Goal: Obtain resource: Download file/media

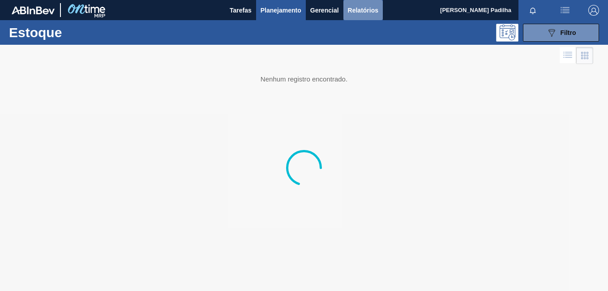
click at [351, 5] on span "Relatórios" at bounding box center [363, 10] width 30 height 11
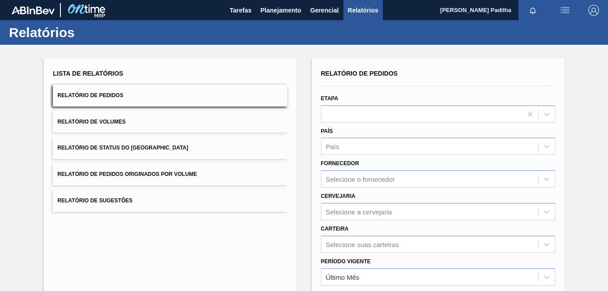
click at [161, 93] on button "Relatório de Pedidos" at bounding box center [170, 96] width 234 height 22
click at [358, 115] on div at bounding box center [421, 113] width 201 height 13
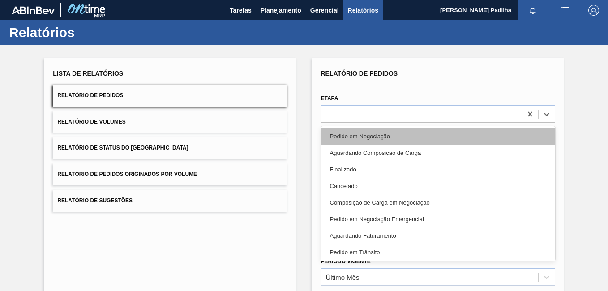
click at [361, 143] on div "Pedido em Negociação" at bounding box center [438, 136] width 234 height 17
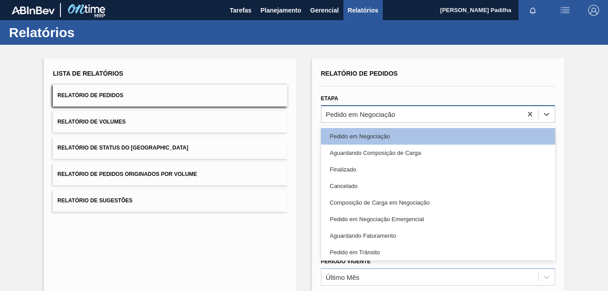
click at [378, 110] on div "Pedido em Negociação" at bounding box center [360, 114] width 69 height 8
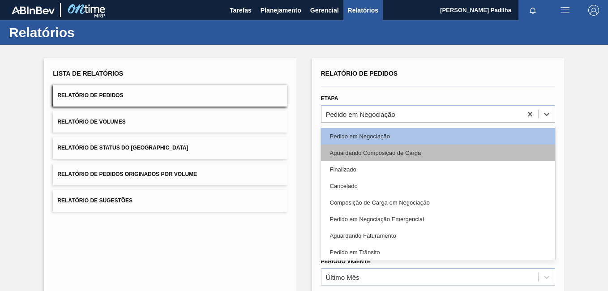
click at [384, 159] on div "Aguardando Composição de Carga" at bounding box center [438, 153] width 234 height 17
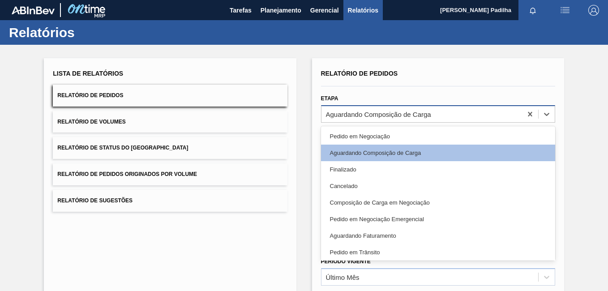
click at [398, 122] on div "Aguardando Composição de Carga" at bounding box center [438, 113] width 234 height 17
click at [303, 158] on div "Lista de Relatórios Relatório de Pedidos Relatório de Volumes Relatório de Stat…" at bounding box center [304, 230] width 608 height 370
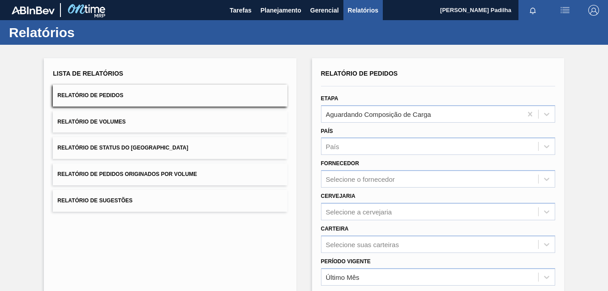
click at [380, 98] on div "Etapa Aguardando Composição de Carga" at bounding box center [438, 107] width 234 height 30
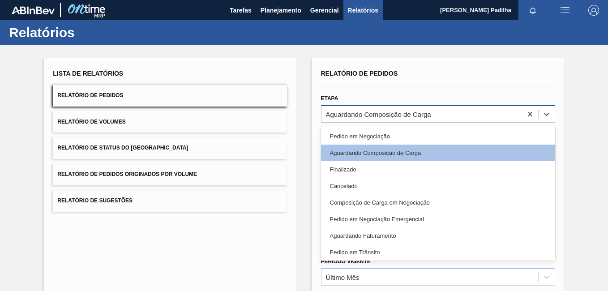
click at [379, 107] on div "Aguardando Composição de Carga" at bounding box center [421, 113] width 201 height 13
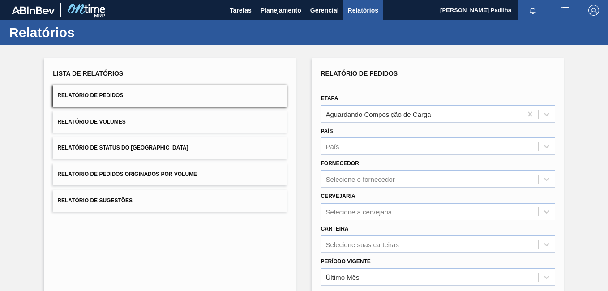
click at [285, 80] on div "Lista de Relatórios Relatório de Pedidos Relatório de Volumes Relatório de Stat…" at bounding box center [170, 139] width 234 height 145
click at [121, 172] on span "Relatório de Pedidos Originados por Volume" at bounding box center [127, 174] width 140 height 6
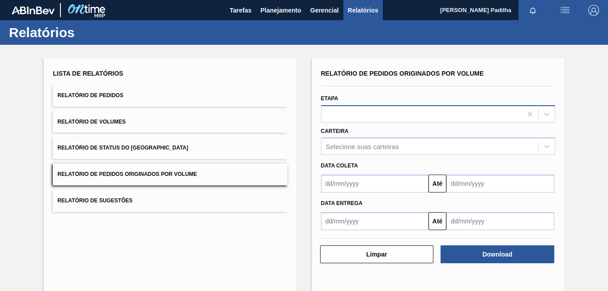
click at [352, 115] on div at bounding box center [421, 113] width 201 height 13
click at [331, 168] on span "Data coleta" at bounding box center [339, 165] width 37 height 6
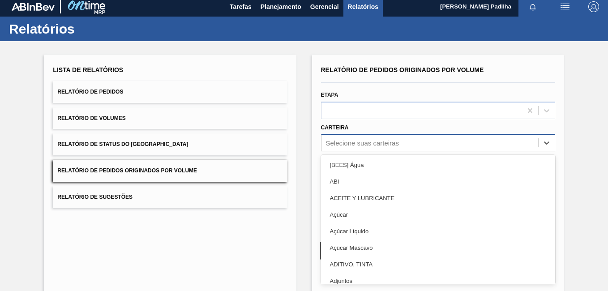
click at [336, 146] on div "Selecione suas carteiras" at bounding box center [362, 143] width 73 height 8
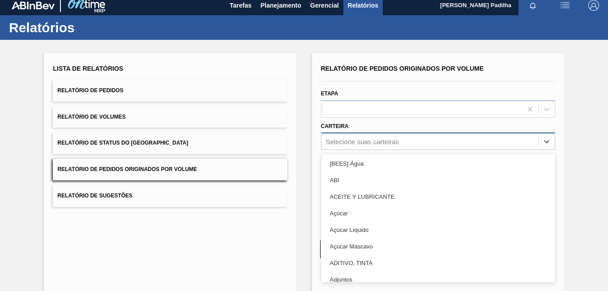
scroll to position [5, 0]
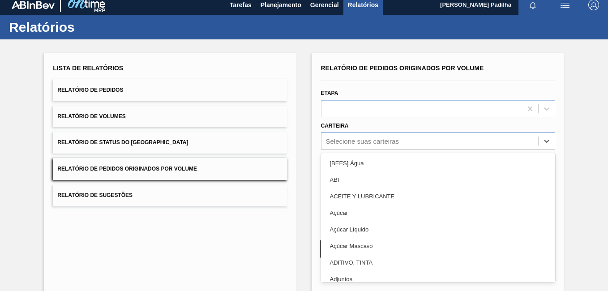
drag, startPoint x: 329, startPoint y: 183, endPoint x: 331, endPoint y: 189, distance: 6.5
click at [330, 184] on div "ABI" at bounding box center [438, 179] width 234 height 17
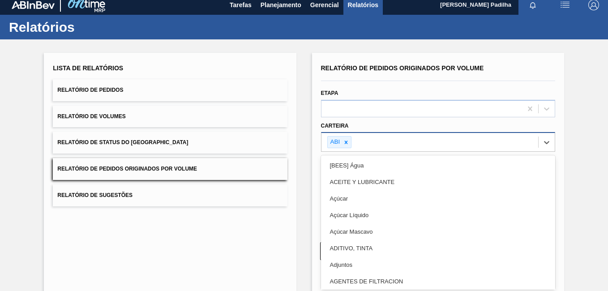
click at [372, 144] on div "ABI" at bounding box center [429, 142] width 217 height 18
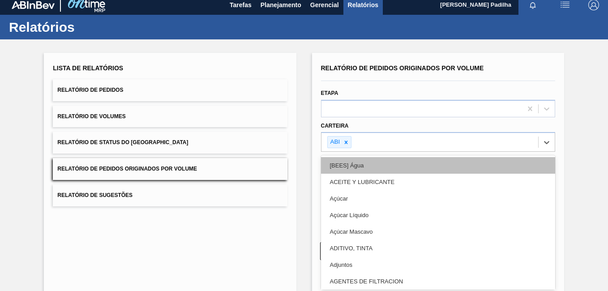
click at [393, 165] on div "[BEES] Água" at bounding box center [438, 165] width 234 height 17
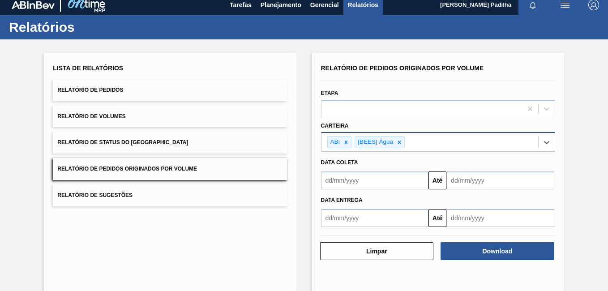
click at [409, 141] on div "ABI [BEES] Água" at bounding box center [429, 142] width 217 height 18
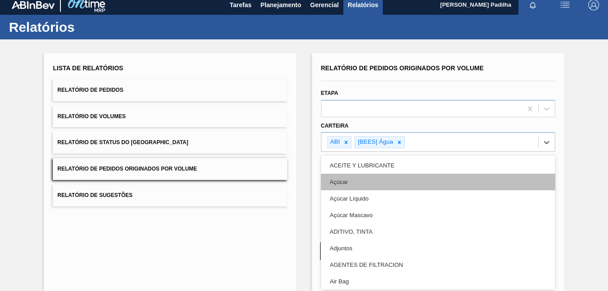
click at [414, 180] on div "Açúcar" at bounding box center [438, 182] width 234 height 17
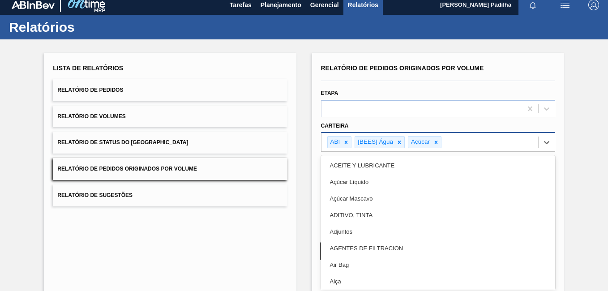
click at [448, 139] on div "ABI [BEES] Água Açúcar" at bounding box center [429, 142] width 217 height 18
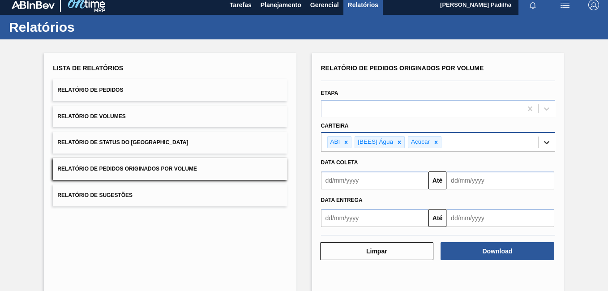
click at [538, 141] on div at bounding box center [546, 142] width 16 height 16
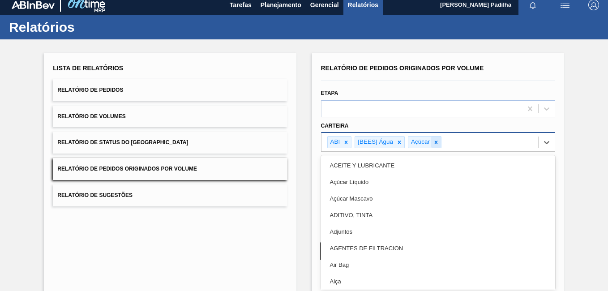
click at [438, 140] on icon at bounding box center [436, 142] width 6 height 6
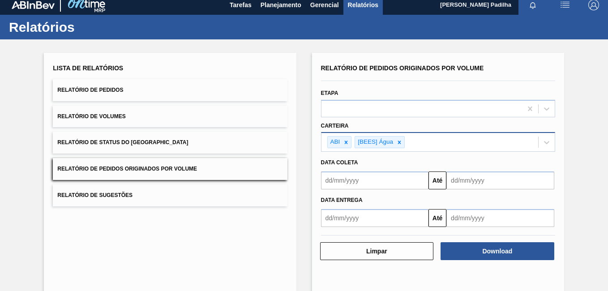
click at [113, 198] on button "Relatório de Sugestões" at bounding box center [170, 195] width 234 height 22
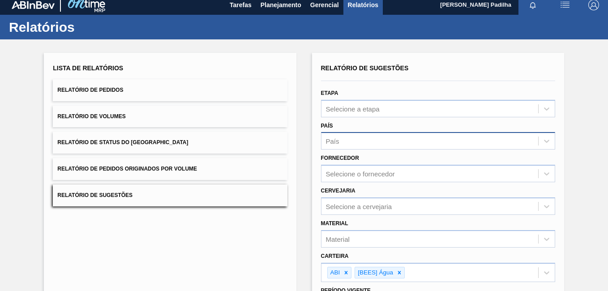
scroll to position [0, 0]
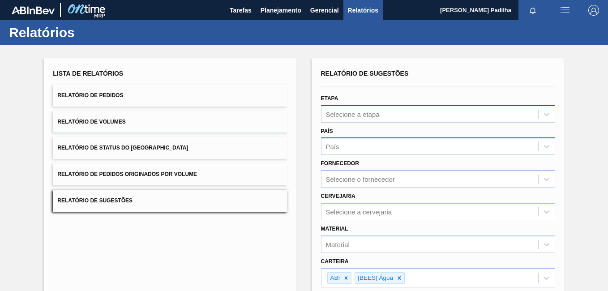
click at [353, 119] on div "Selecione a etapa" at bounding box center [429, 113] width 217 height 13
click at [193, 140] on button "Relatório de Status do [GEOGRAPHIC_DATA]" at bounding box center [170, 148] width 234 height 22
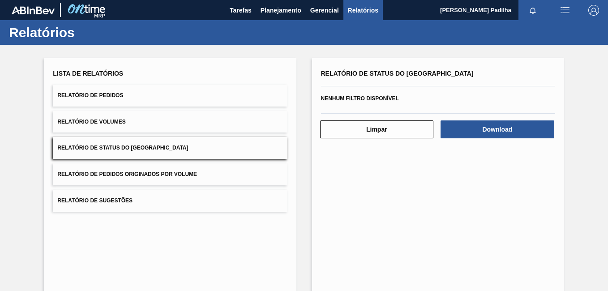
click at [128, 177] on span "Relatório de Pedidos Originados por Volume" at bounding box center [127, 174] width 140 height 6
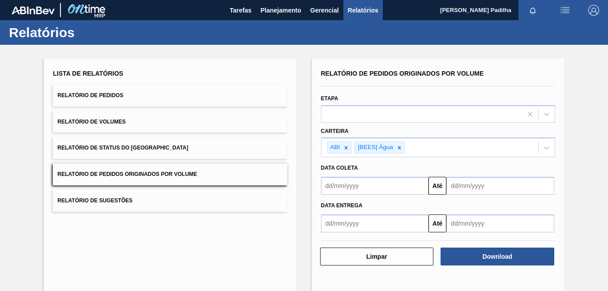
click at [118, 115] on button "Relatório de Volumes" at bounding box center [170, 122] width 234 height 22
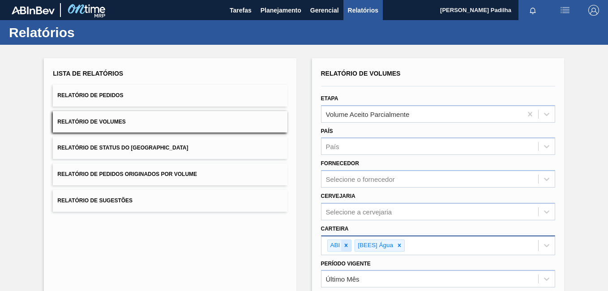
click at [348, 248] on icon at bounding box center [346, 245] width 6 height 6
click at [369, 245] on icon at bounding box center [371, 245] width 6 height 6
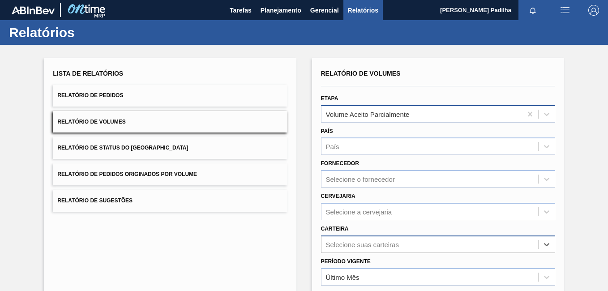
click at [414, 115] on div "Volume Aceito Parcialmente" at bounding box center [421, 113] width 201 height 13
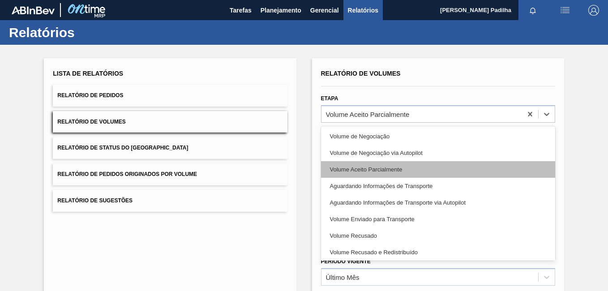
scroll to position [18, 0]
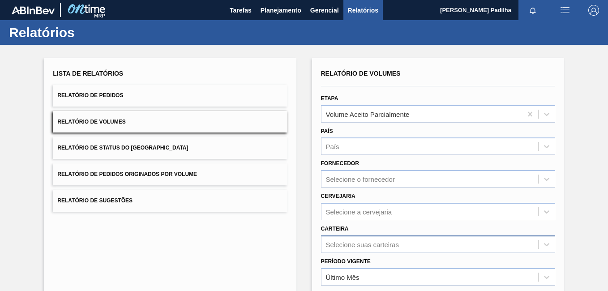
click at [174, 148] on button "Relatório de Status do [GEOGRAPHIC_DATA]" at bounding box center [170, 148] width 234 height 22
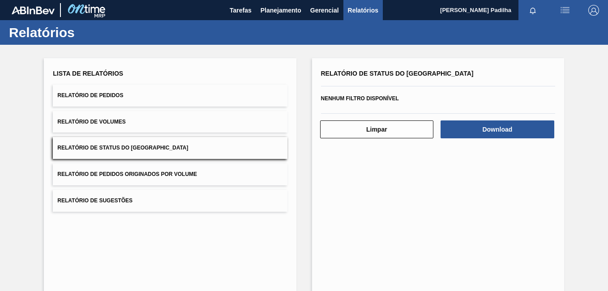
click at [115, 176] on span "Relatório de Pedidos Originados por Volume" at bounding box center [127, 174] width 140 height 6
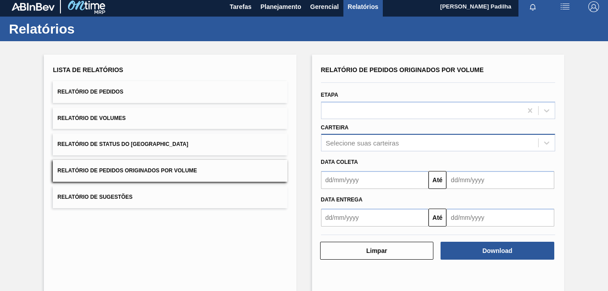
click at [389, 142] on div "Selecione suas carteiras" at bounding box center [362, 143] width 73 height 8
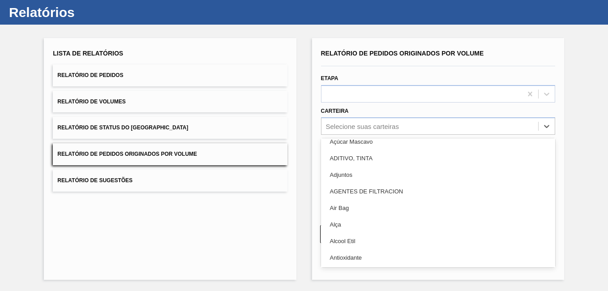
scroll to position [0, 0]
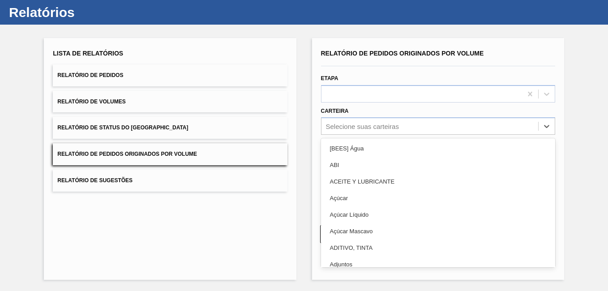
drag, startPoint x: 173, startPoint y: 211, endPoint x: 179, endPoint y: 214, distance: 5.8
click at [177, 214] on div "Lista de Relatórios Relatório de Pedidos Relatório de Volumes Relatório de Stat…" at bounding box center [170, 159] width 252 height 242
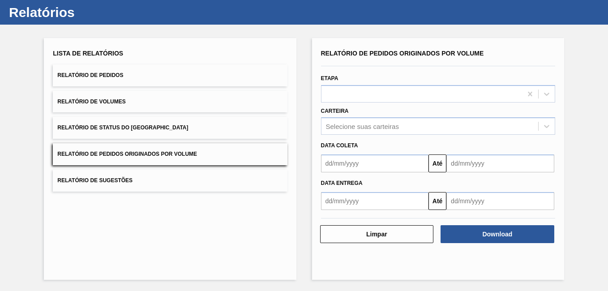
click at [113, 73] on span "Relatório de Pedidos" at bounding box center [90, 75] width 66 height 6
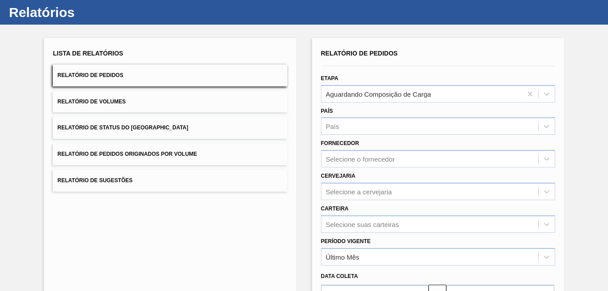
click at [136, 152] on span "Relatório de Pedidos Originados por Volume" at bounding box center [127, 154] width 140 height 6
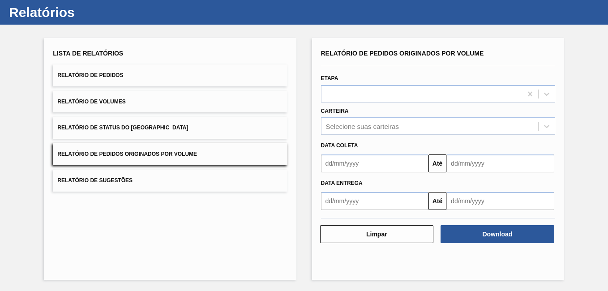
click at [373, 105] on div "Carteira Selecione suas carteiras" at bounding box center [438, 120] width 234 height 30
click at [380, 96] on div at bounding box center [421, 93] width 201 height 13
drag, startPoint x: 269, startPoint y: 219, endPoint x: 286, endPoint y: 202, distance: 24.4
click at [274, 218] on div "Lista de Relatórios Relatório de Pedidos Relatório de Volumes Relatório de Stat…" at bounding box center [170, 159] width 252 height 242
click at [348, 143] on span "Data coleta" at bounding box center [339, 145] width 37 height 6
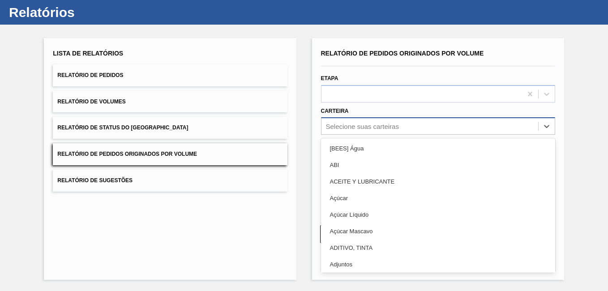
click at [354, 130] on div "Selecione suas carteiras" at bounding box center [362, 127] width 73 height 8
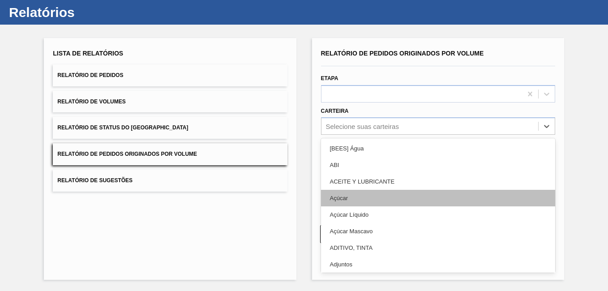
click at [364, 195] on div "Açúcar" at bounding box center [438, 198] width 234 height 17
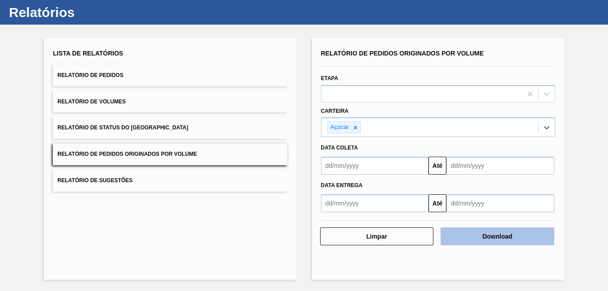
click at [479, 242] on button "Download" at bounding box center [497, 236] width 114 height 18
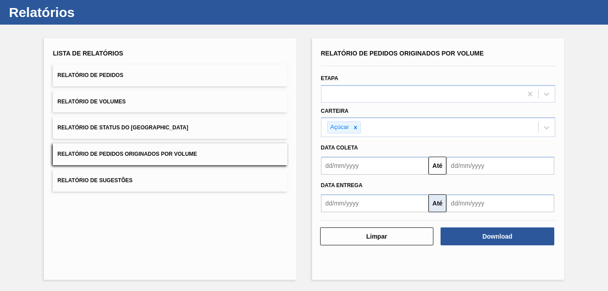
click at [437, 209] on button "Até" at bounding box center [437, 203] width 18 height 18
click at [506, 175] on input "text" at bounding box center [500, 166] width 108 height 18
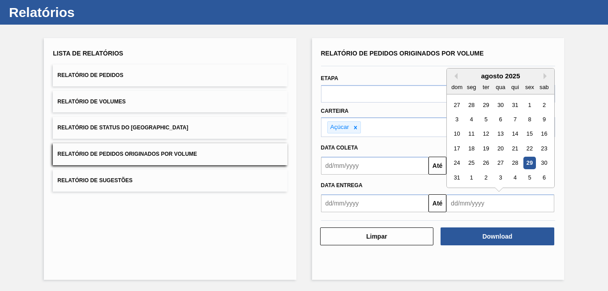
click at [528, 160] on div "29" at bounding box center [529, 163] width 12 height 12
type input "[DATE]"
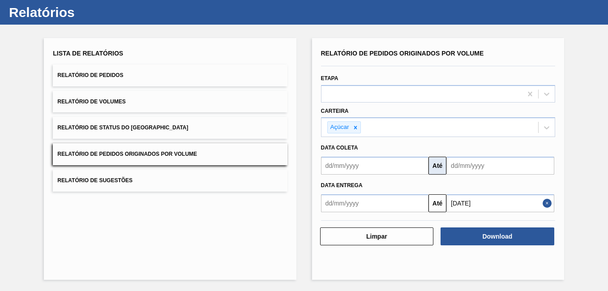
click at [436, 172] on button "Até" at bounding box center [437, 166] width 18 height 18
click at [431, 164] on button "Até" at bounding box center [437, 166] width 18 height 18
click at [547, 201] on button "Close" at bounding box center [548, 203] width 12 height 18
click at [436, 203] on button "Até" at bounding box center [437, 203] width 18 height 18
click at [440, 213] on div "Limpar Download" at bounding box center [437, 229] width 241 height 34
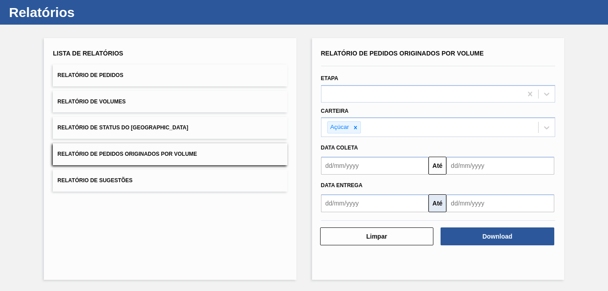
click at [436, 201] on button "Até" at bounding box center [437, 203] width 18 height 18
click at [447, 175] on input "text" at bounding box center [500, 166] width 108 height 18
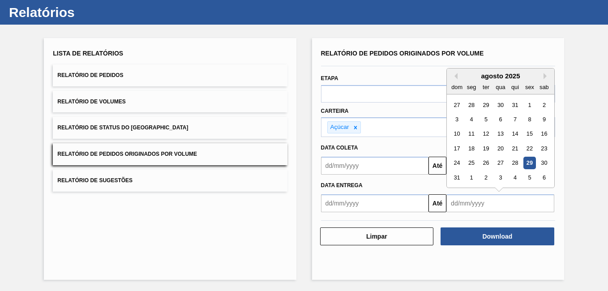
click at [473, 202] on input "text" at bounding box center [500, 203] width 108 height 18
click at [544, 84] on div "sab" at bounding box center [544, 87] width 12 height 12
click at [545, 77] on button "Next Month" at bounding box center [546, 76] width 6 height 6
click at [482, 165] on div "30" at bounding box center [486, 163] width 12 height 12
type input "[DATE]"
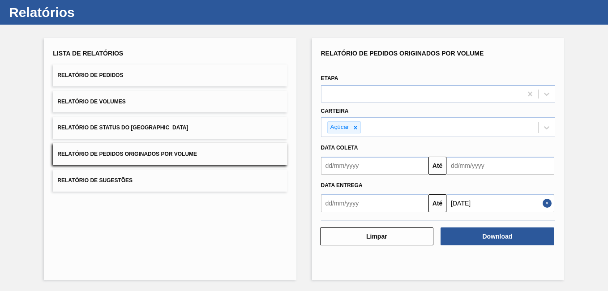
click at [473, 169] on input "text" at bounding box center [500, 166] width 108 height 18
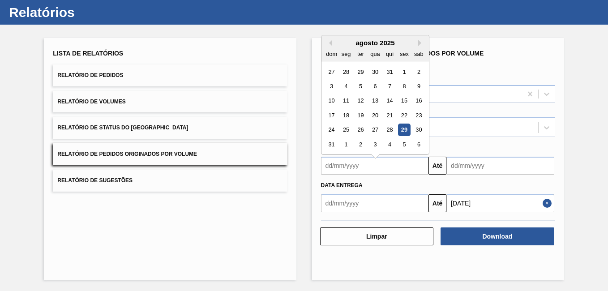
click at [415, 167] on input "text" at bounding box center [375, 166] width 108 height 18
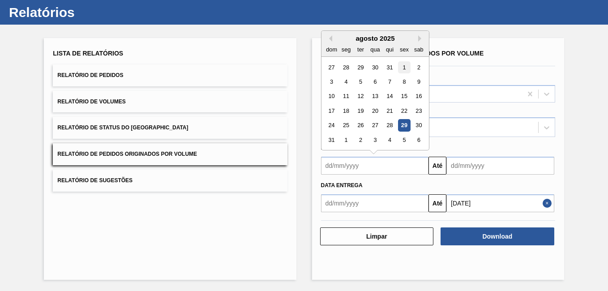
click at [401, 64] on div "1" at bounding box center [404, 67] width 12 height 12
type input "[DATE]"
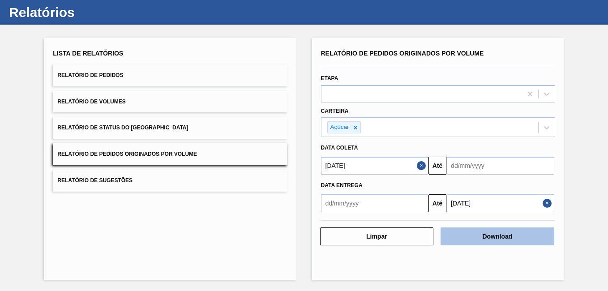
click at [481, 241] on button "Download" at bounding box center [497, 236] width 114 height 18
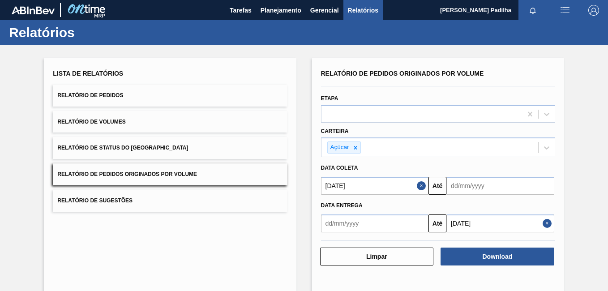
click at [297, 138] on div "Lista de Relatórios Relatório de Pedidos Relatório de Volumes Relatório de Stat…" at bounding box center [304, 178] width 608 height 266
click at [111, 143] on button "Relatório de Status do [GEOGRAPHIC_DATA]" at bounding box center [170, 148] width 234 height 22
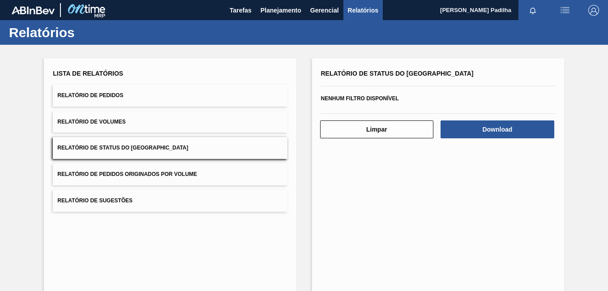
drag, startPoint x: 127, startPoint y: 120, endPoint x: 117, endPoint y: 117, distance: 10.1
click at [120, 117] on button "Relatório de Volumes" at bounding box center [170, 122] width 234 height 22
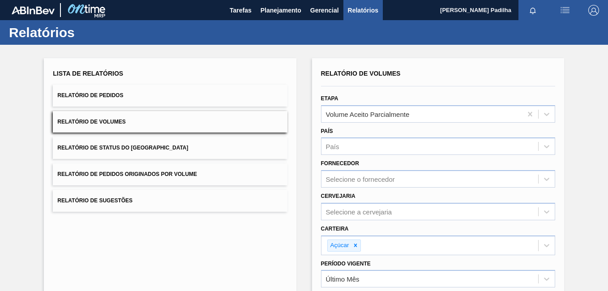
click at [135, 93] on button "Relatório de Pedidos" at bounding box center [170, 96] width 234 height 22
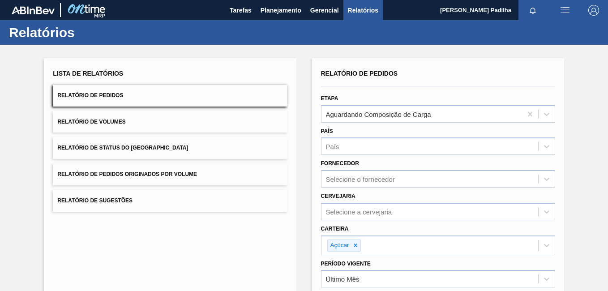
click at [135, 131] on button "Relatório de Volumes" at bounding box center [170, 122] width 234 height 22
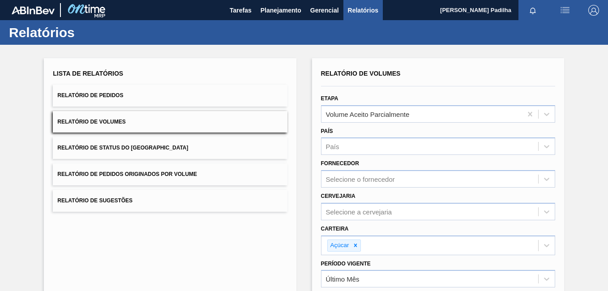
click at [137, 147] on span "Relatório de Status do [GEOGRAPHIC_DATA]" at bounding box center [122, 148] width 131 height 6
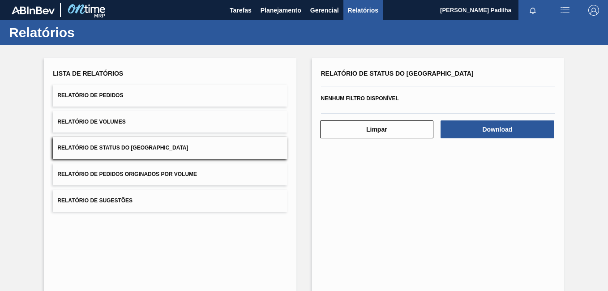
click at [143, 169] on button "Relatório de Pedidos Originados por Volume" at bounding box center [170, 174] width 234 height 22
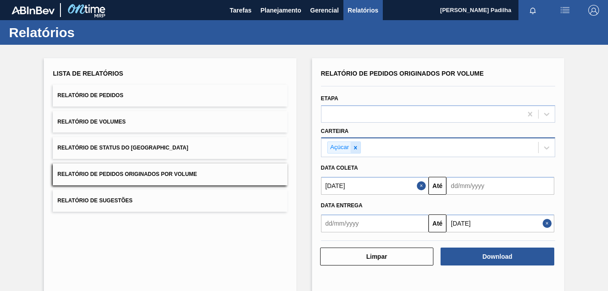
click at [351, 147] on div at bounding box center [355, 147] width 10 height 11
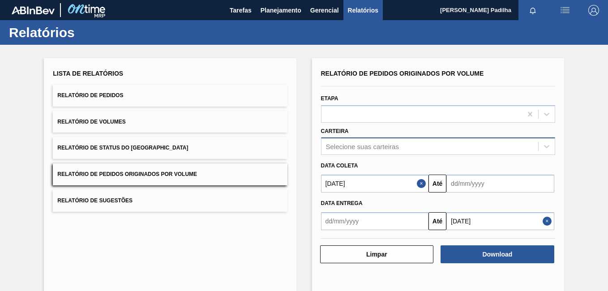
click at [189, 197] on button "Relatório de Sugestões" at bounding box center [170, 201] width 234 height 22
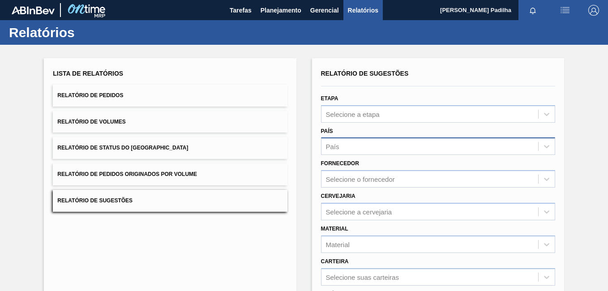
click at [198, 180] on button "Relatório de Pedidos Originados por Volume" at bounding box center [170, 174] width 234 height 22
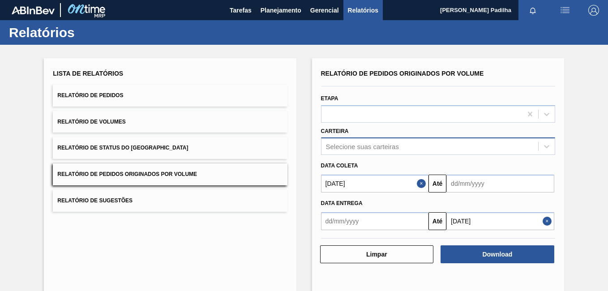
click at [204, 136] on div "Lista de Relatórios Relatório de Pedidos Relatório de Volumes Relatório de Stat…" at bounding box center [170, 139] width 234 height 145
click at [201, 143] on button "Relatório de Status do [GEOGRAPHIC_DATA]" at bounding box center [170, 148] width 234 height 22
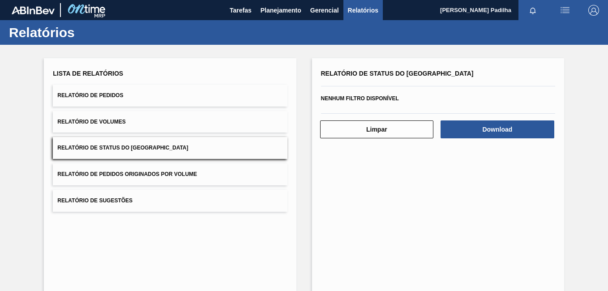
click at [205, 133] on div "Lista de Relatórios Relatório de Pedidos Relatório de Volumes Relatório de Stat…" at bounding box center [170, 139] width 234 height 145
click at [225, 116] on button "Relatório de Volumes" at bounding box center [170, 122] width 234 height 22
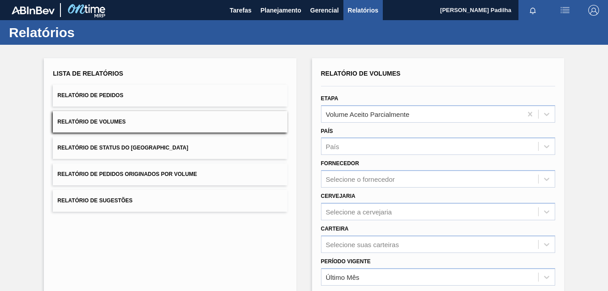
click at [219, 127] on button "Relatório de Volumes" at bounding box center [170, 122] width 234 height 22
click at [250, 64] on div "Lista de Relatórios Relatório de Pedidos Relatório de Volumes Relatório de Stat…" at bounding box center [170, 230] width 252 height 345
